Goal: Task Accomplishment & Management: Manage account settings

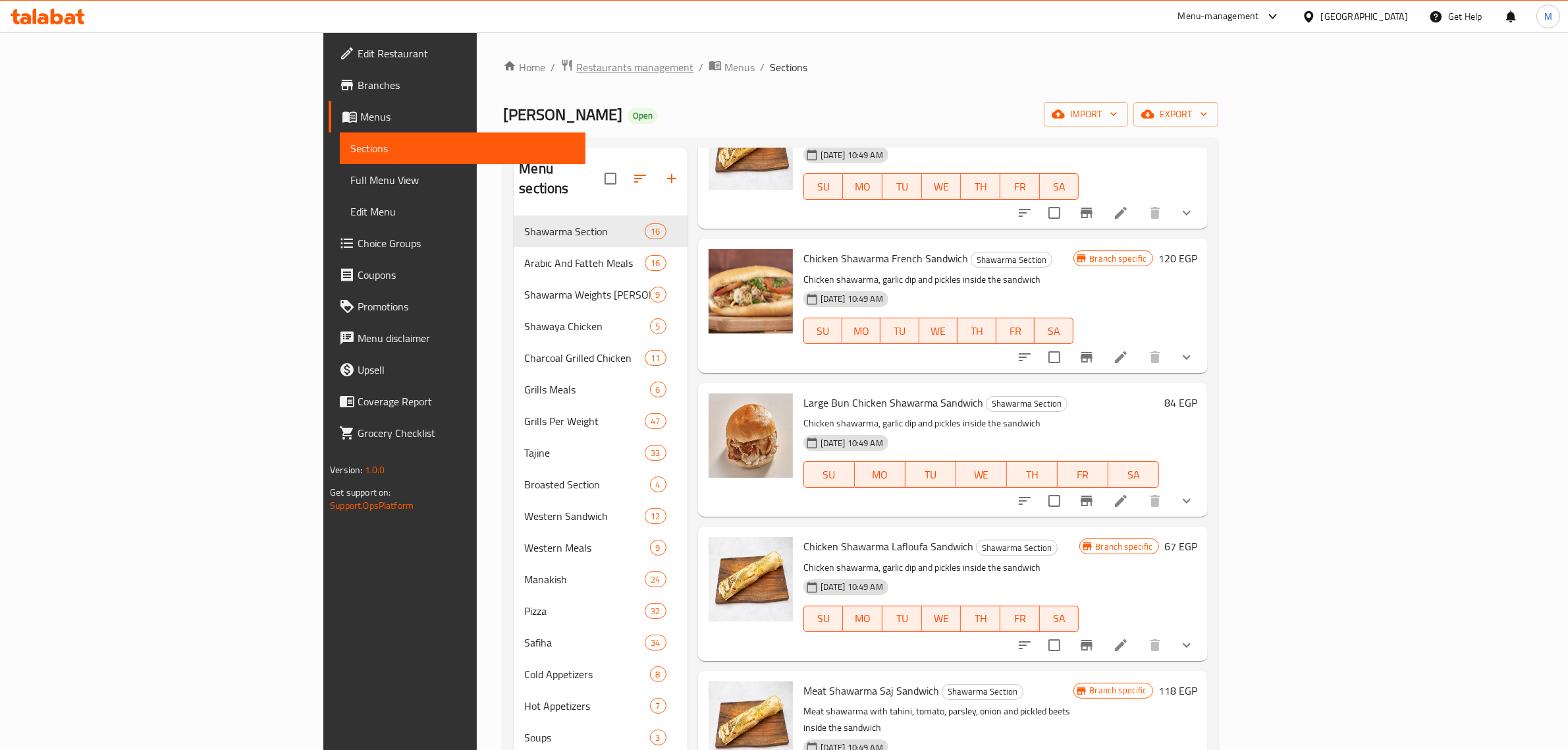
click at [576, 64] on span "Restaurants management" at bounding box center [635, 67] width 117 height 16
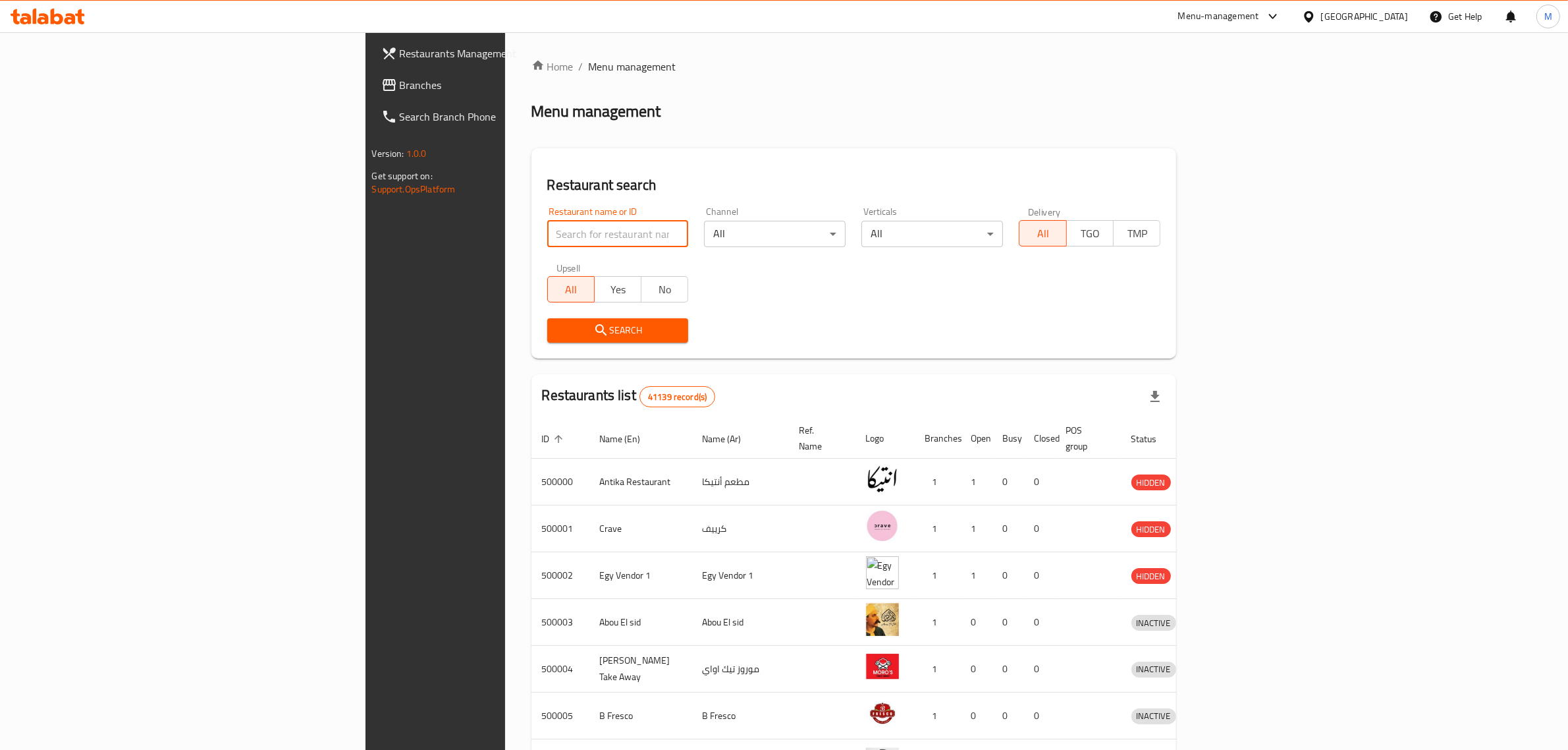
click at [547, 232] on input "search" at bounding box center [617, 234] width 142 height 27
paste input "777302"
type input "777302"
click button "Search" at bounding box center [617, 330] width 142 height 25
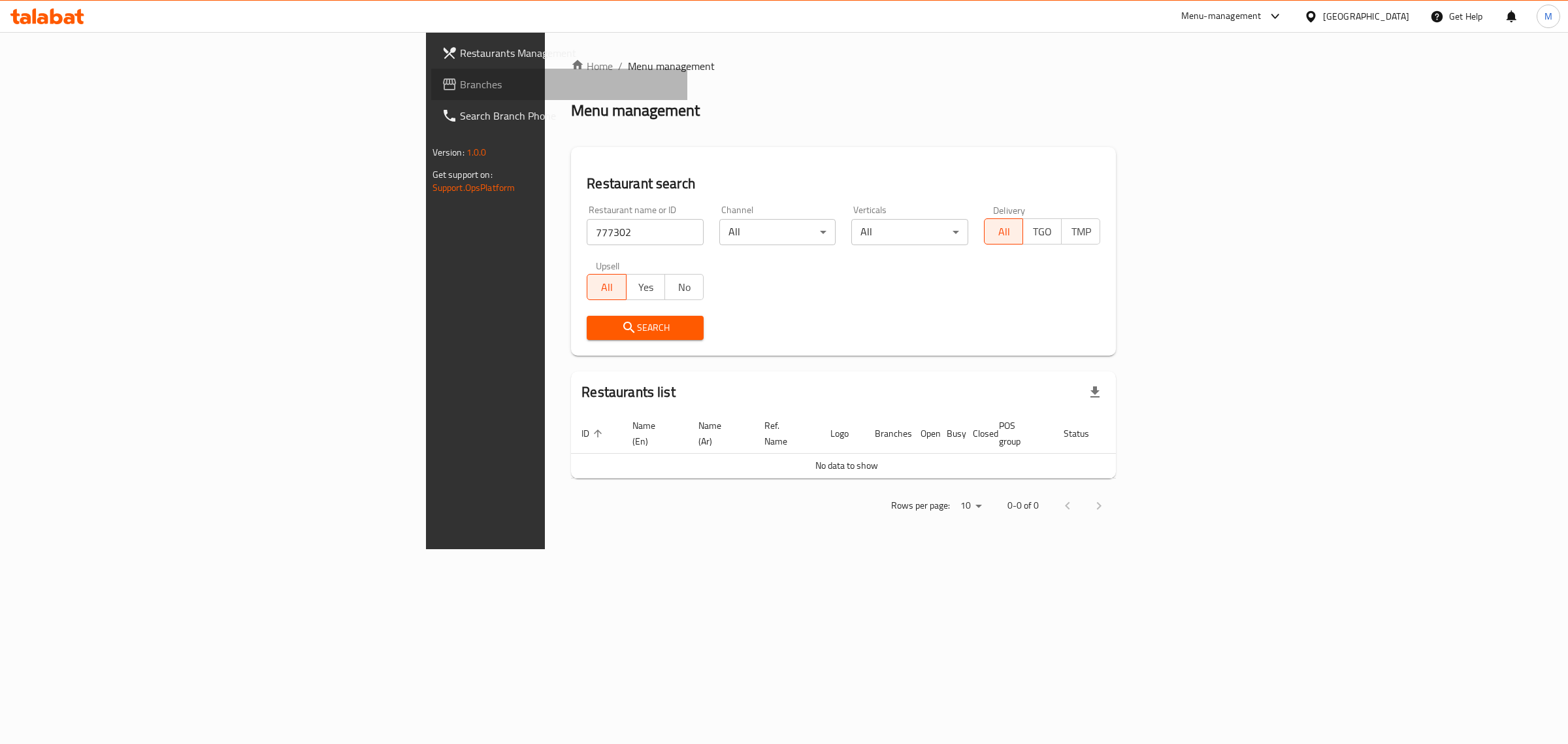
click at [460, 86] on span "Branches" at bounding box center [568, 85] width 217 height 16
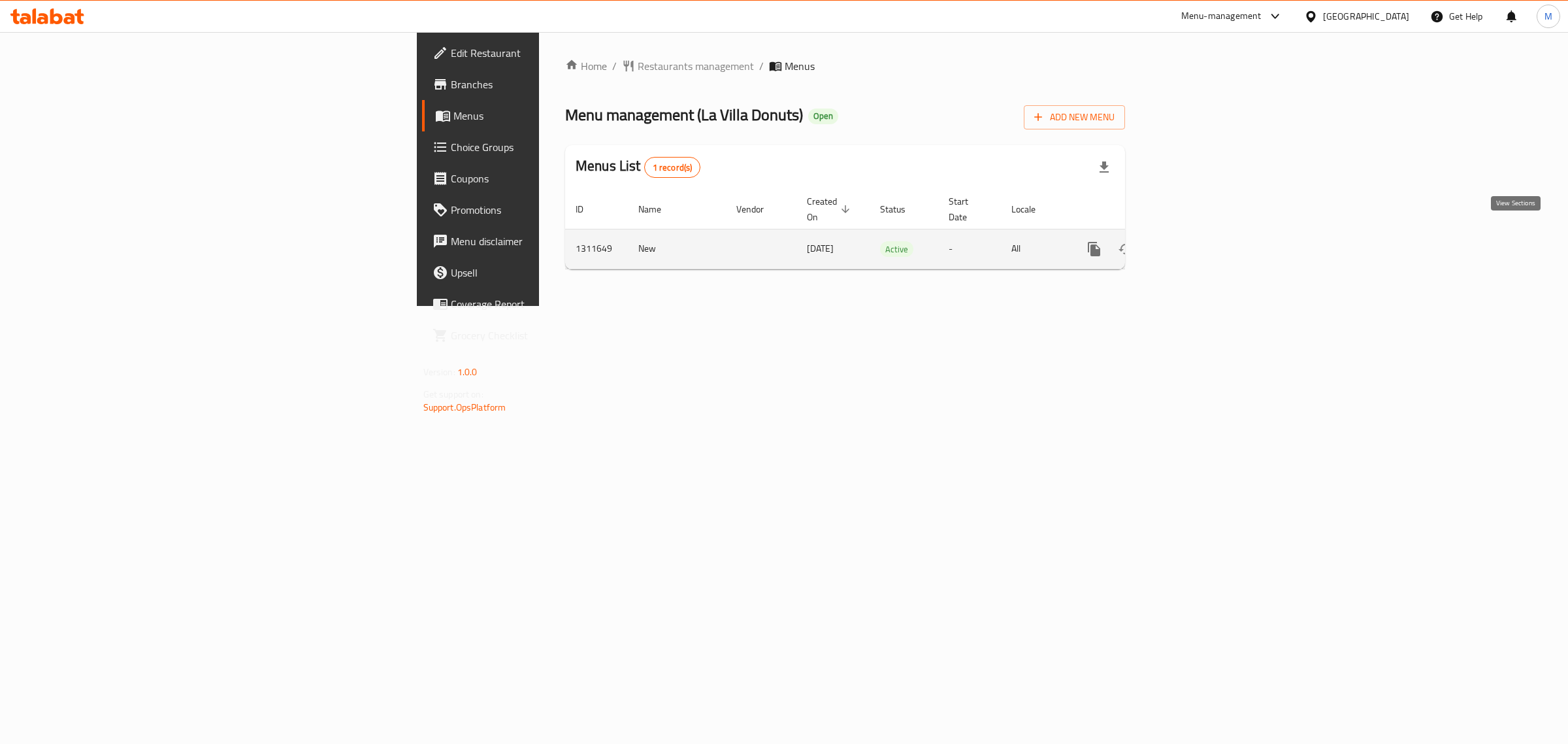
click at [1196, 241] on icon "enhanced table" at bounding box center [1188, 249] width 16 height 16
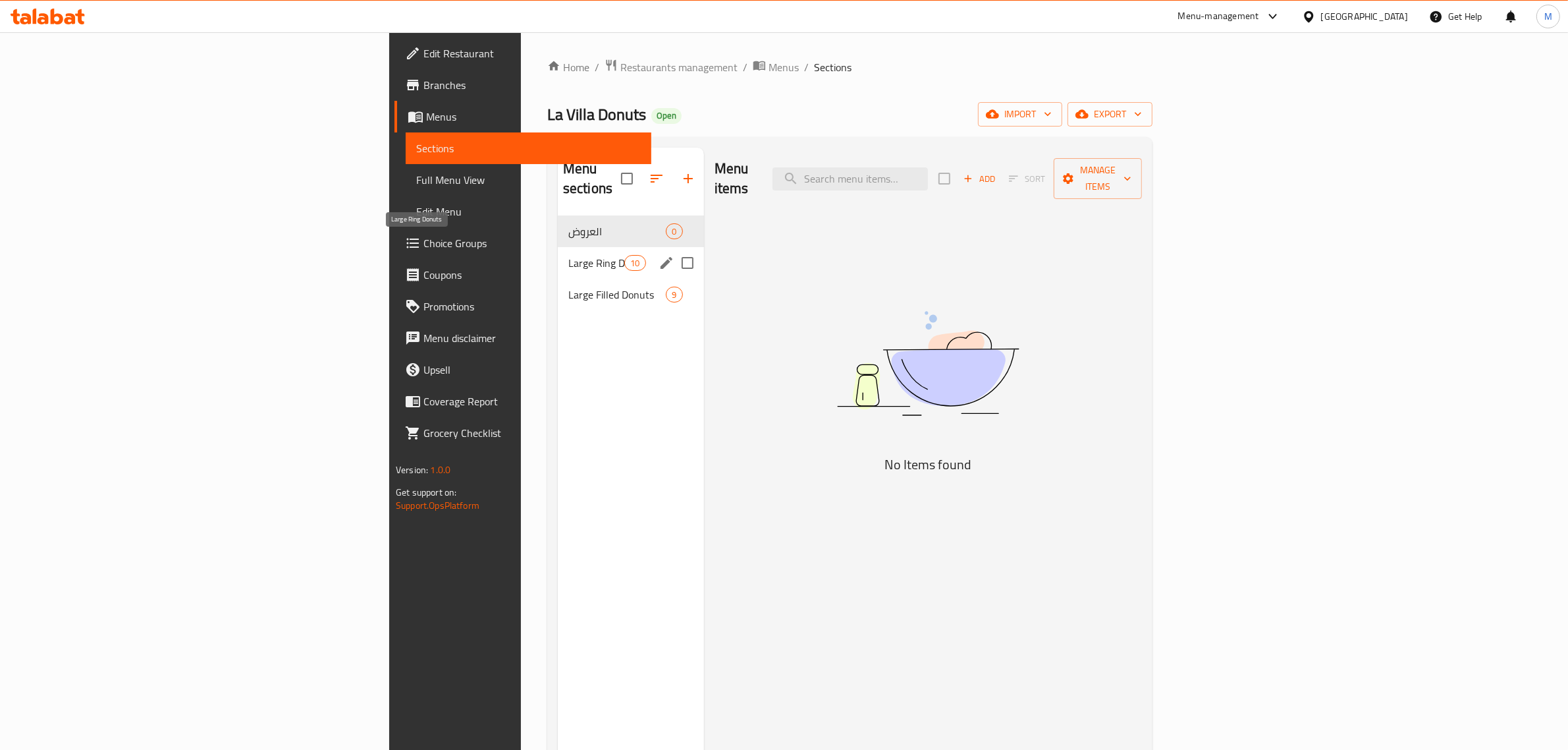
click at [569, 255] on span "Large Ring Donuts" at bounding box center [596, 263] width 56 height 16
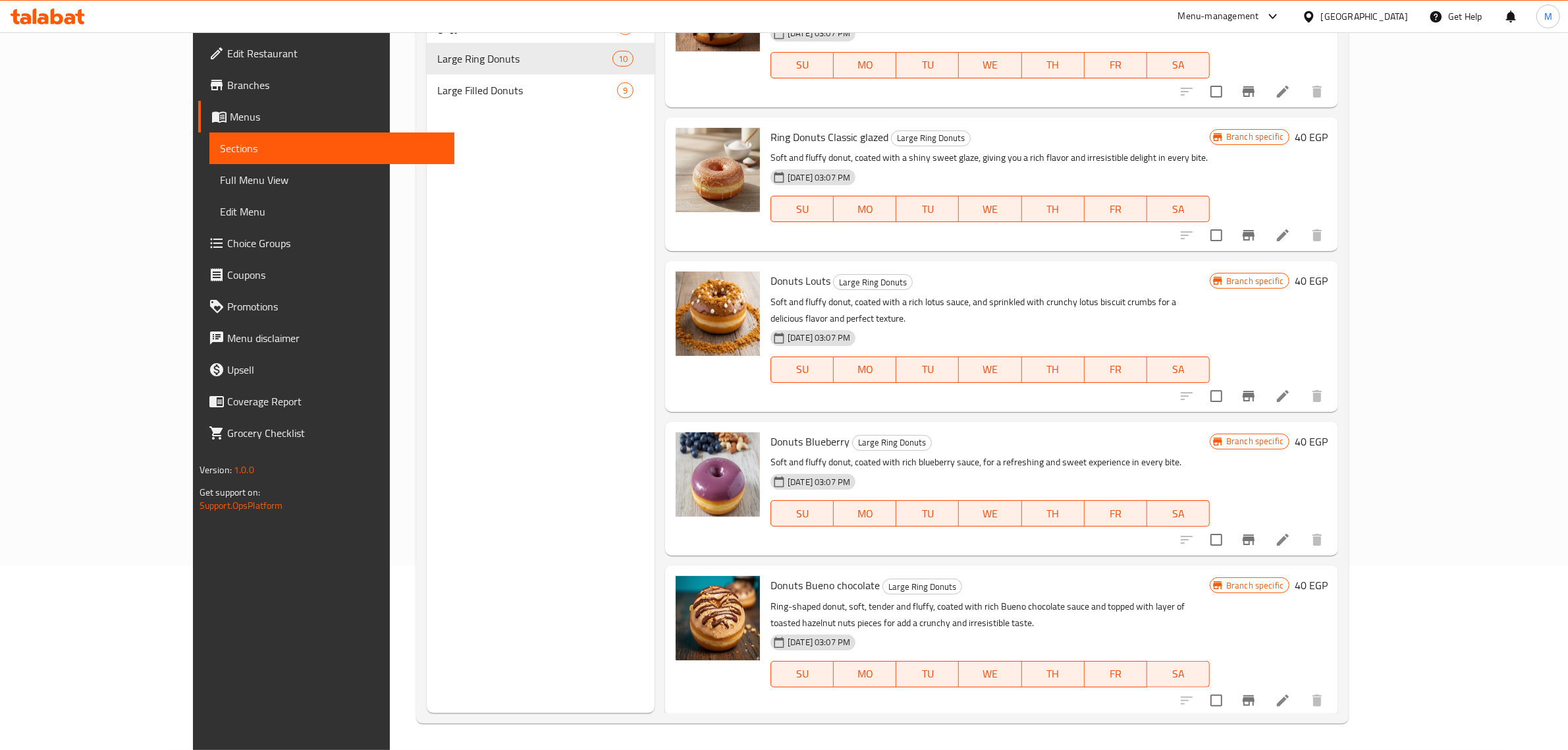
scroll to position [490, 0]
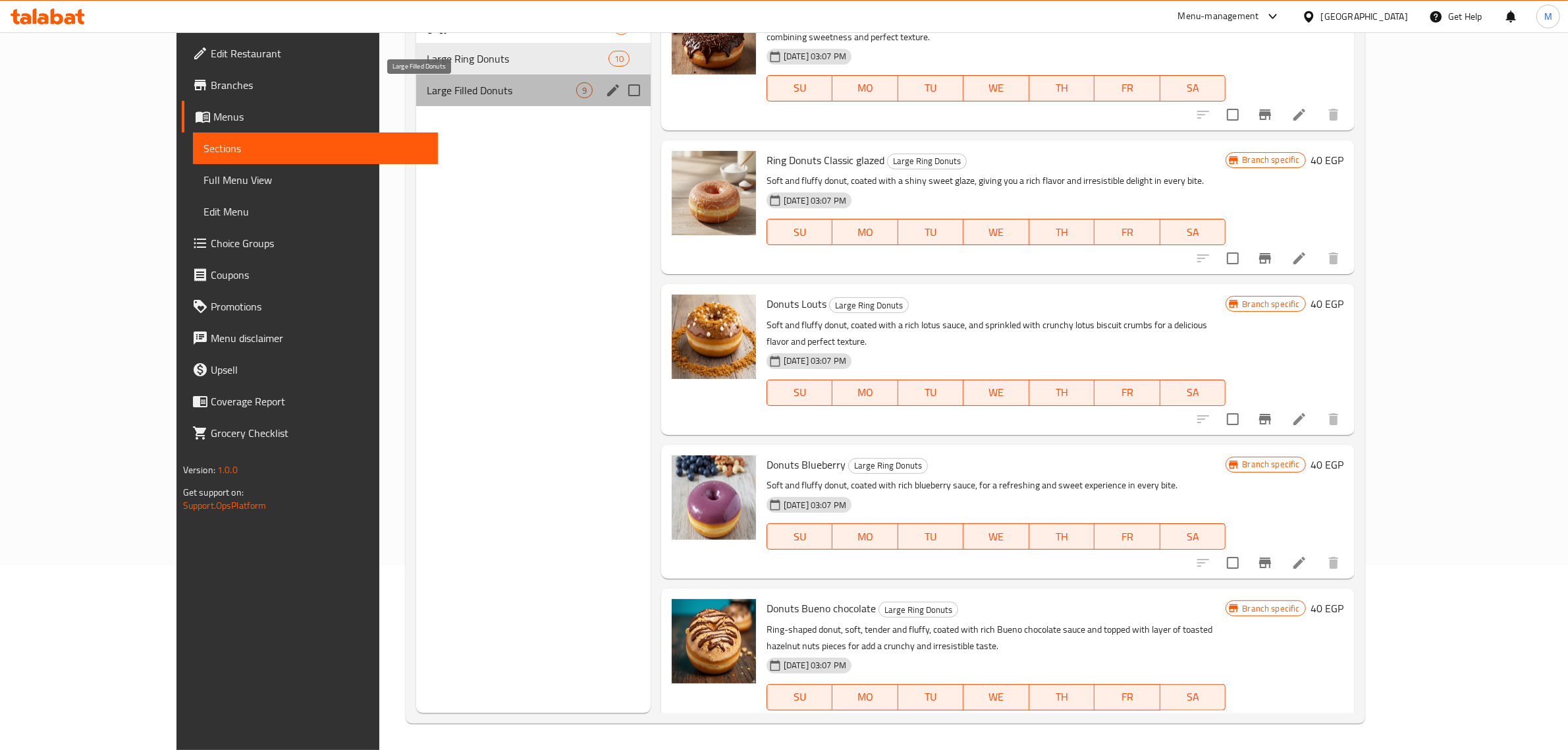
click at [427, 92] on span "Large Filled Donuts" at bounding box center [501, 90] width 150 height 16
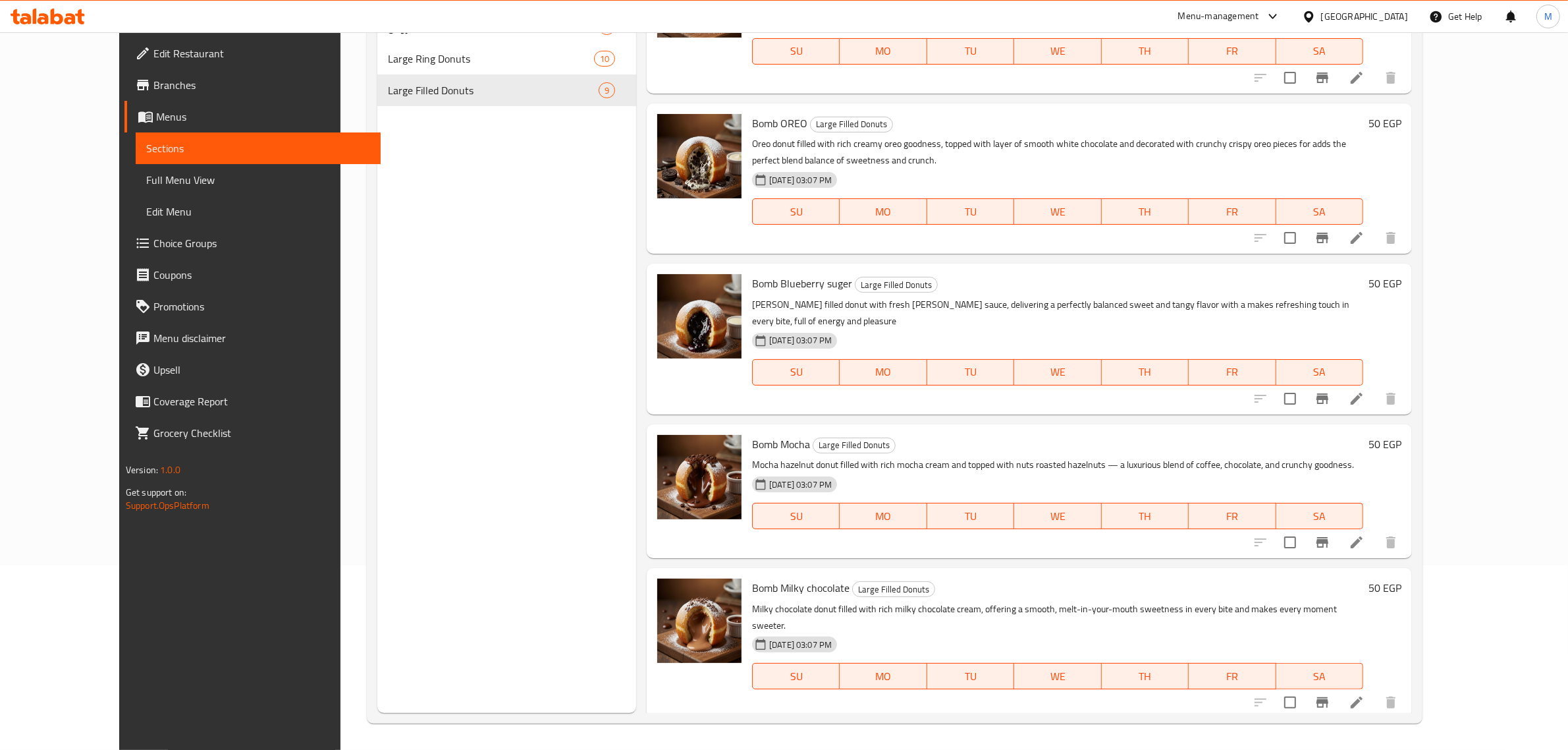
scroll to position [620, 0]
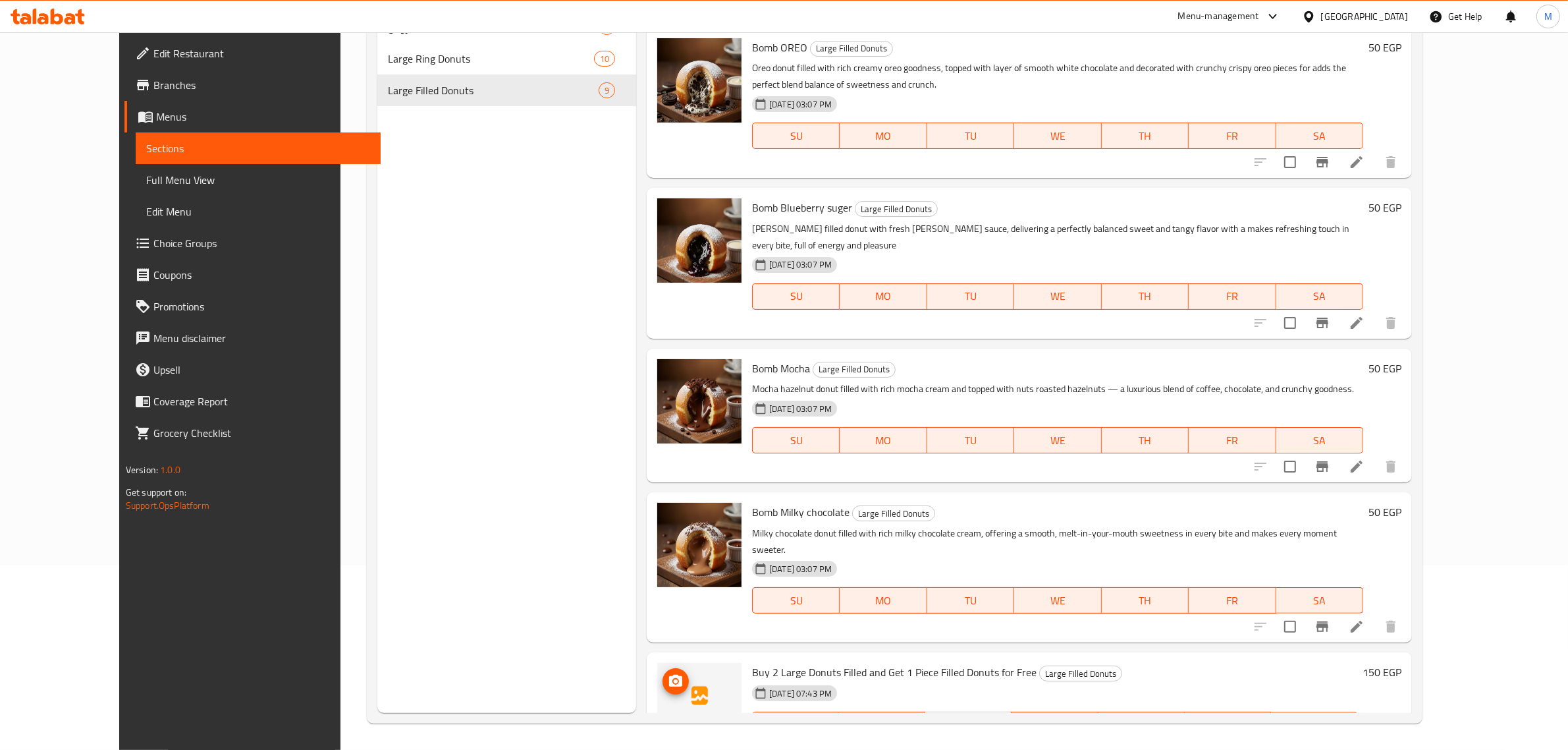
click at [668, 673] on icon "upload picture" at bounding box center [676, 681] width 16 height 16
click at [669, 675] on icon "upload picture" at bounding box center [675, 681] width 13 height 12
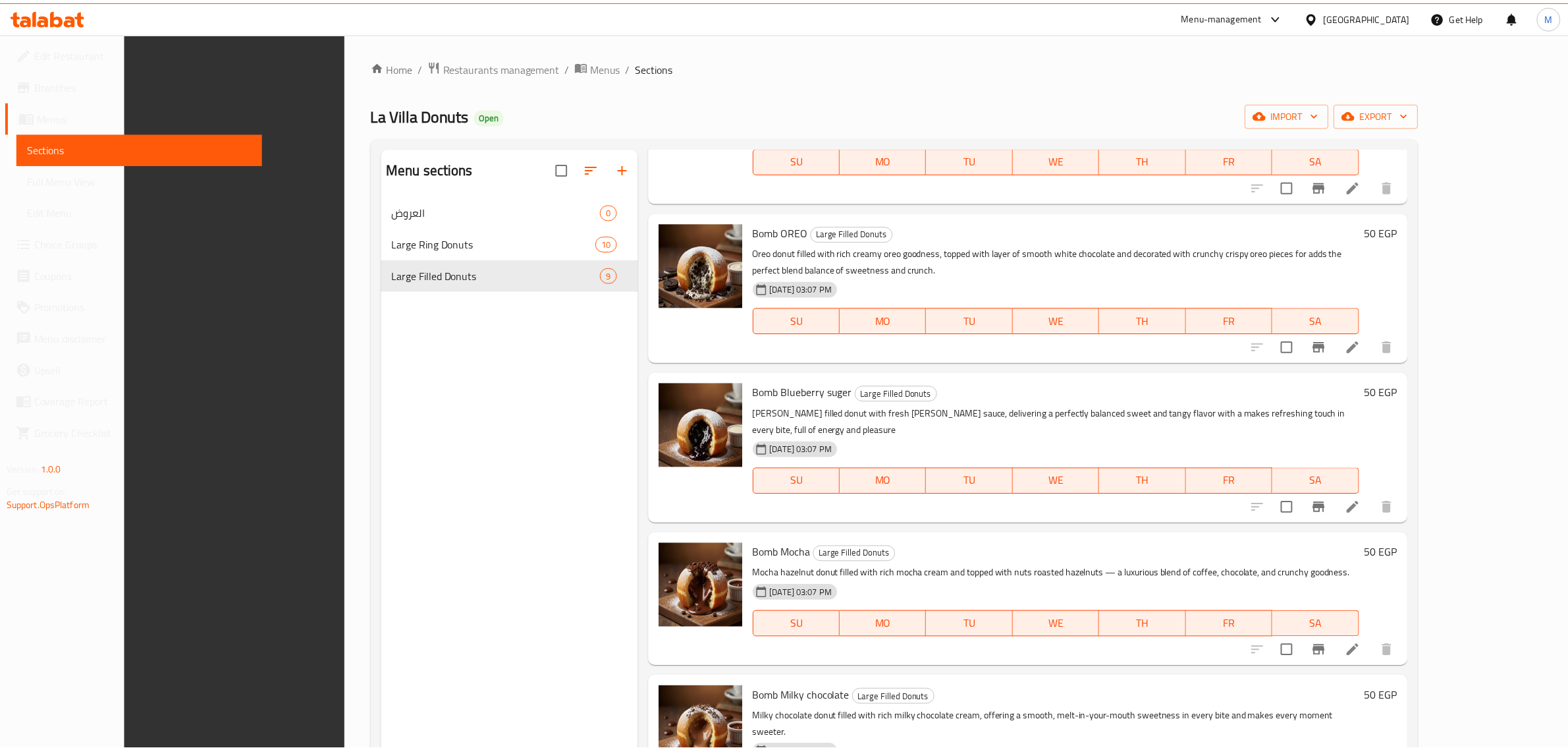
scroll to position [185, 0]
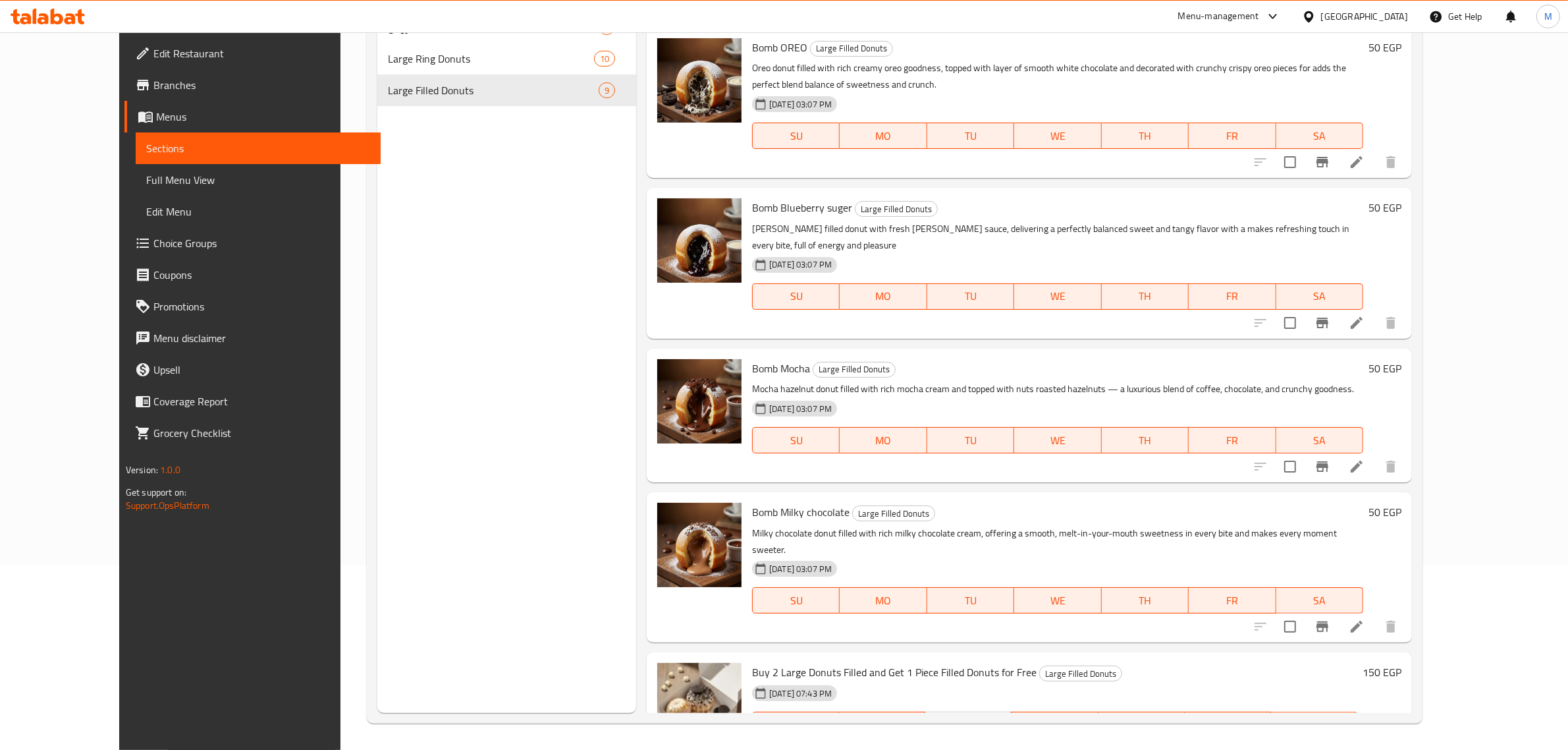
click at [1402, 15] on div "[GEOGRAPHIC_DATA]" at bounding box center [1365, 16] width 87 height 15
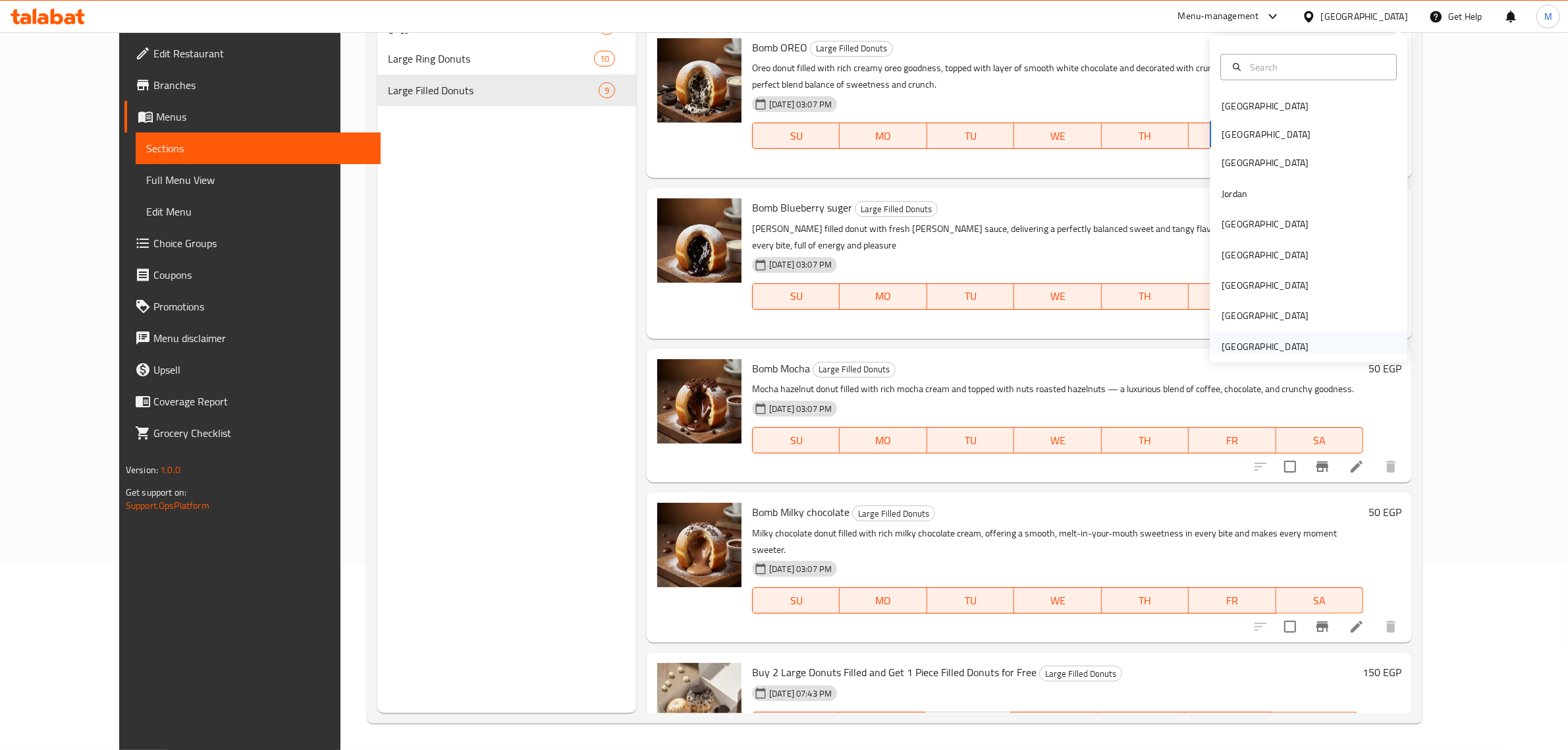
click at [1263, 341] on div "[GEOGRAPHIC_DATA]" at bounding box center [1265, 346] width 87 height 15
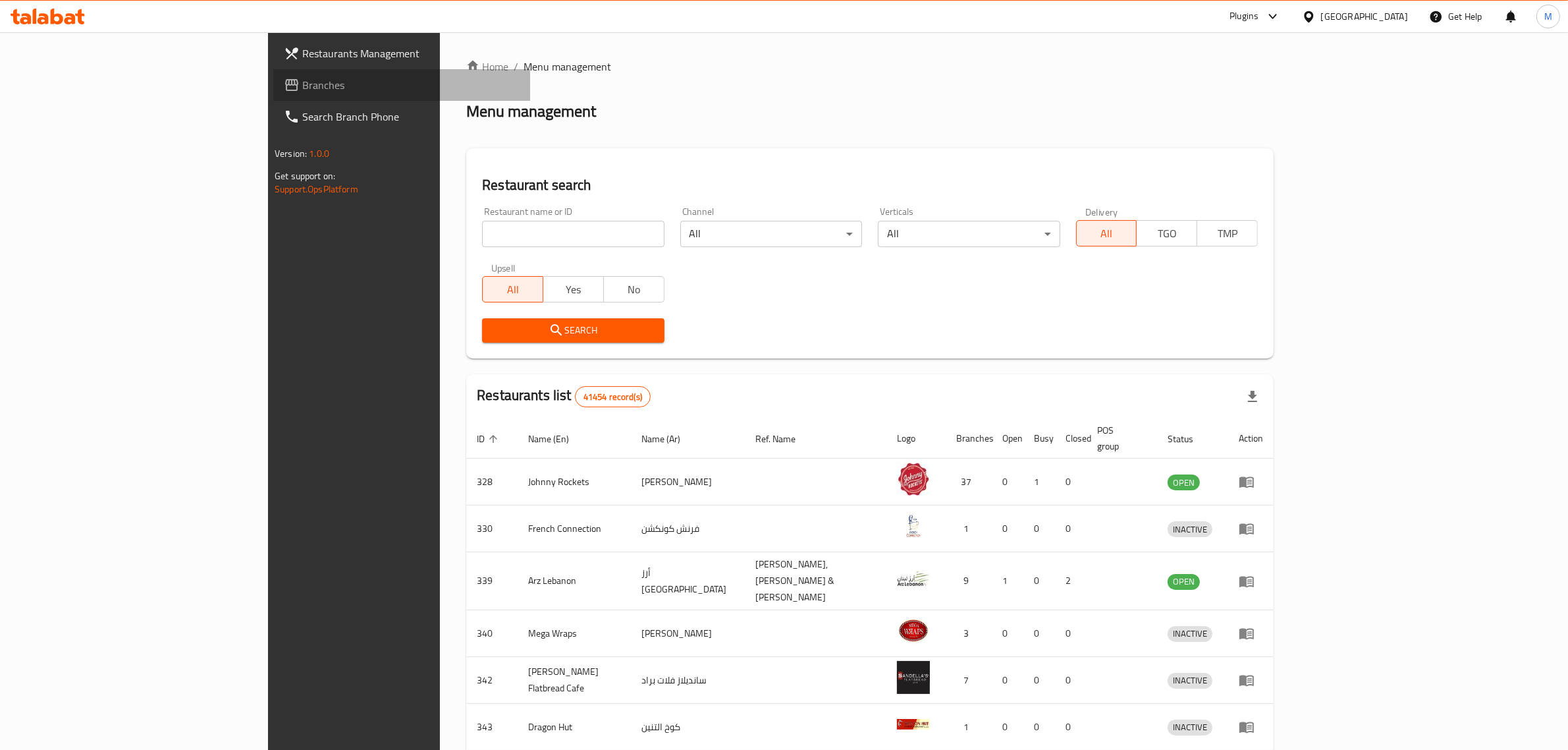
click at [273, 69] on link "Branches" at bounding box center [401, 85] width 257 height 32
